Goal: Transaction & Acquisition: Purchase product/service

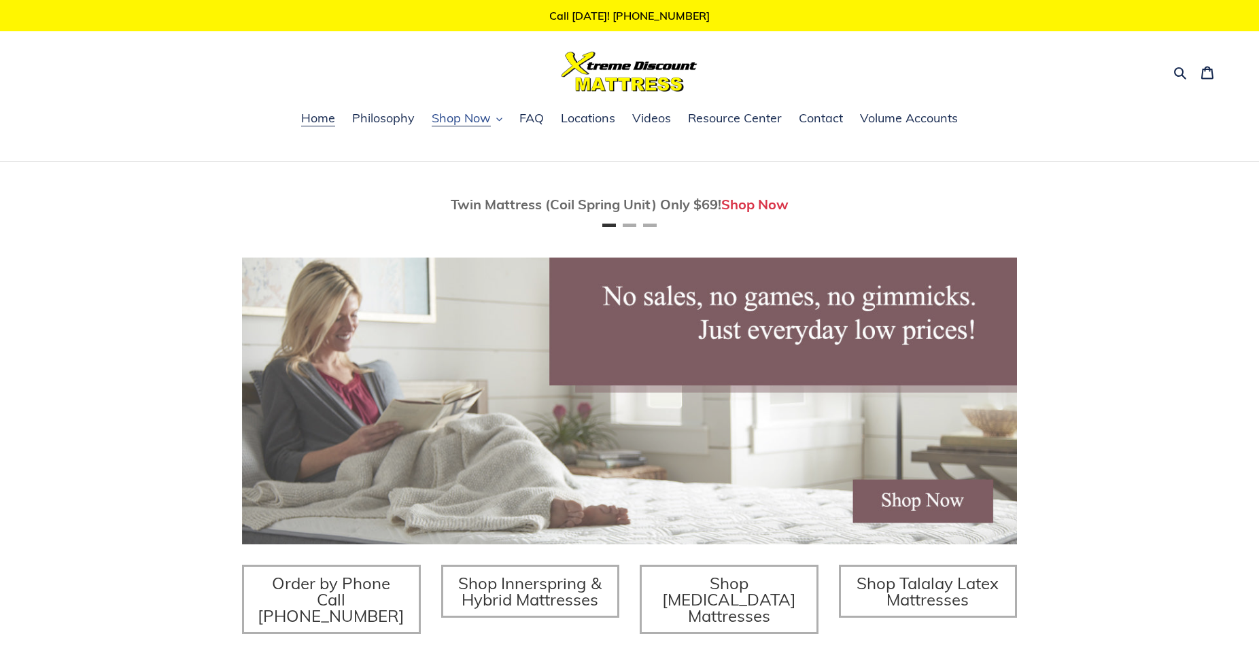
click at [481, 125] on span "Shop Now" at bounding box center [461, 118] width 59 height 16
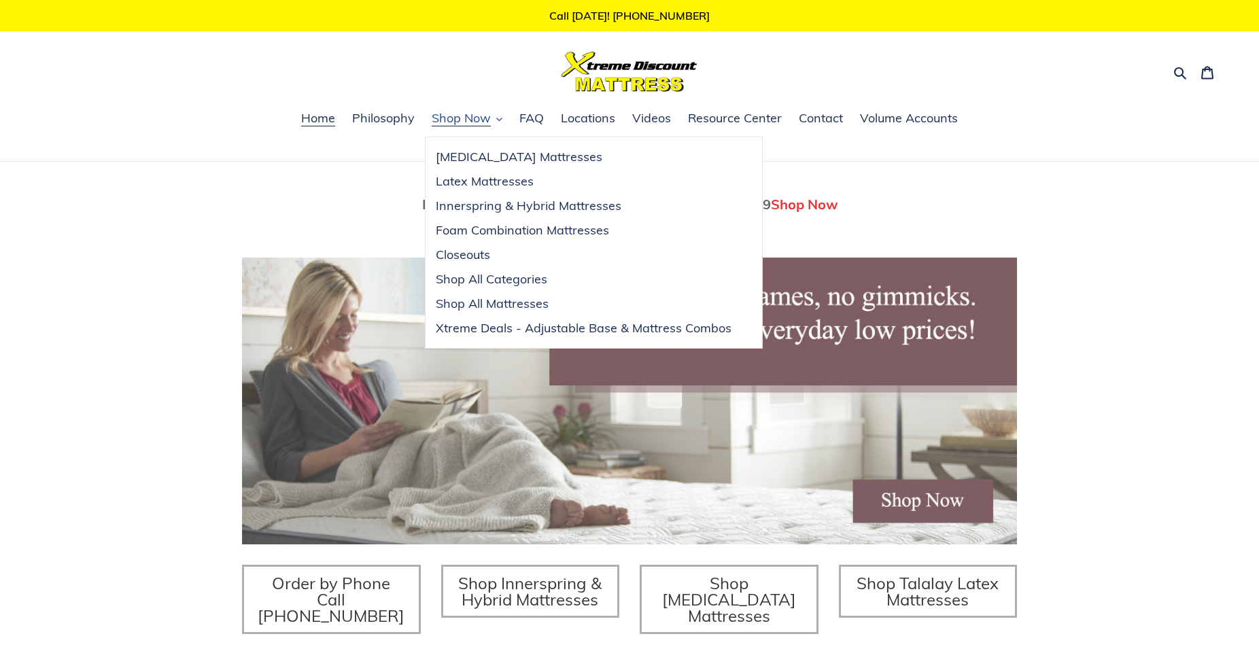
scroll to position [0, 775]
click at [268, 184] on div "Fully Adjustable Queen Base With Mattress Only $799 Shop Now" at bounding box center [629, 204] width 775 height 65
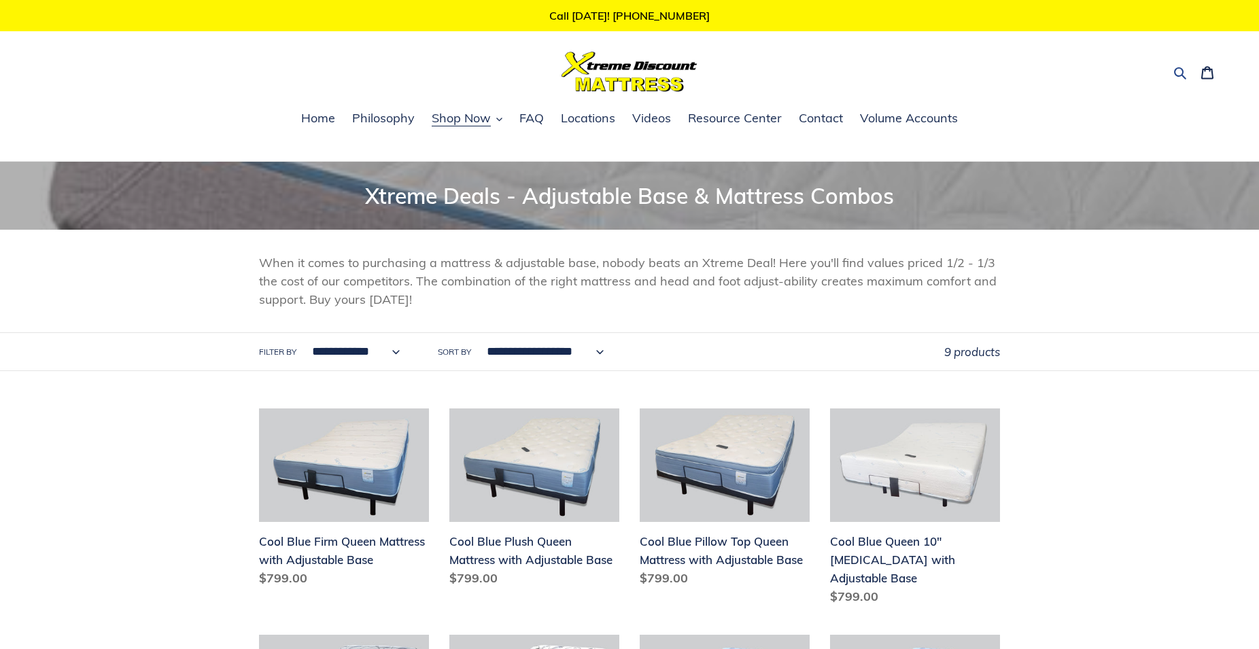
click at [1174, 71] on button "Search" at bounding box center [1181, 72] width 24 height 20
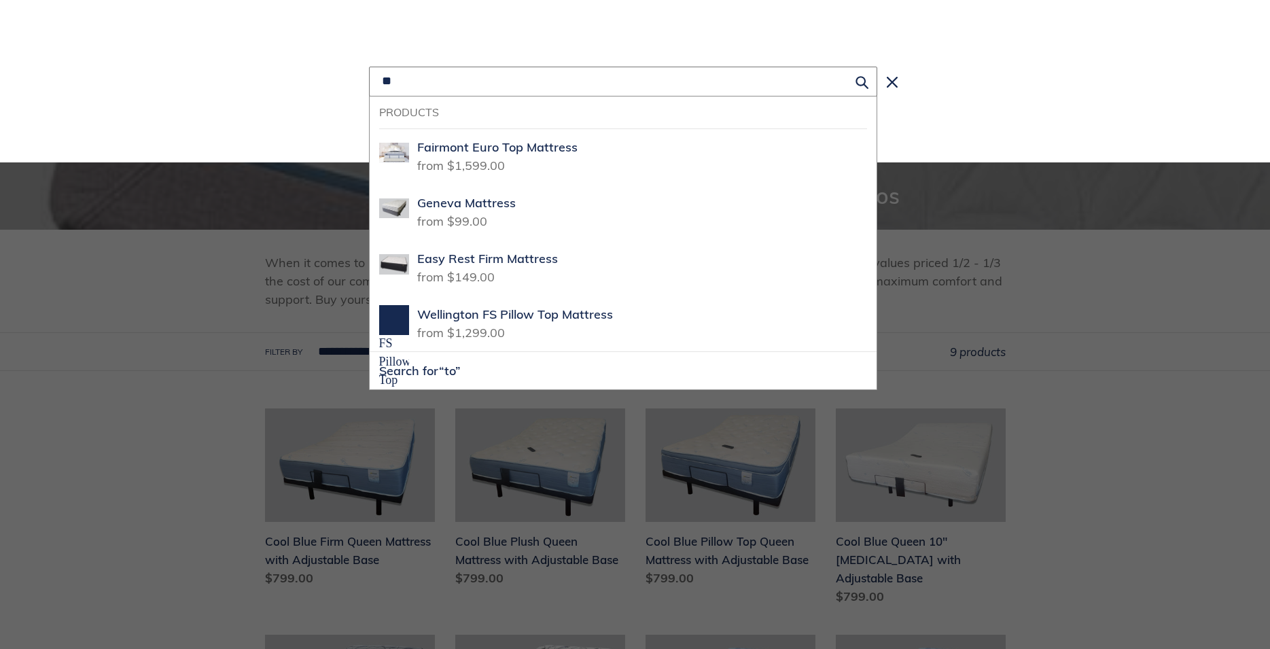
type input "*"
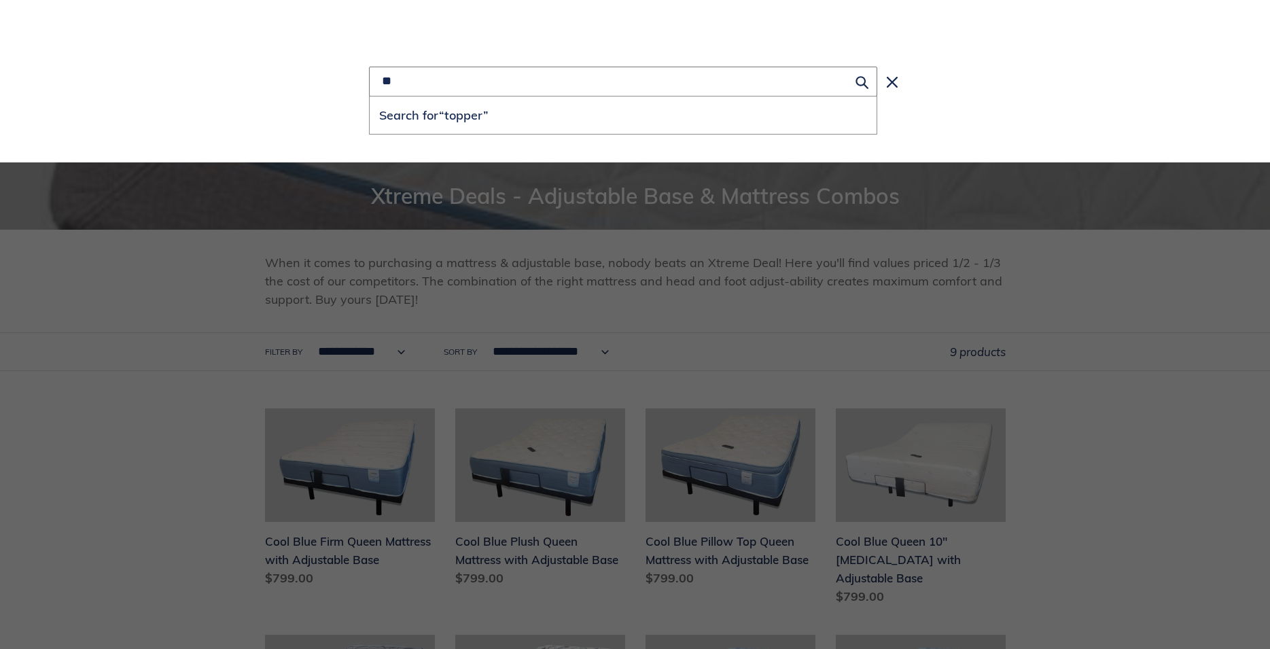
type input "*"
